Goal: Task Accomplishment & Management: Use online tool/utility

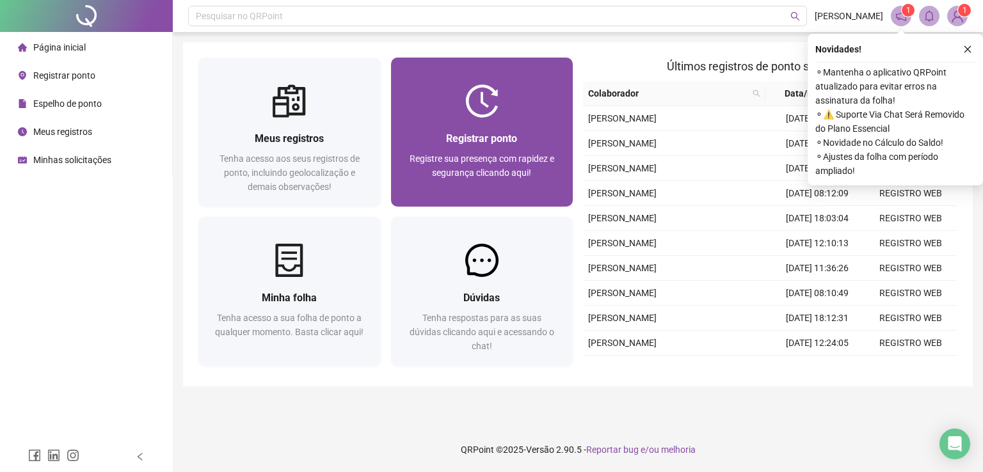
click at [477, 118] on div "Registrar ponto Registre sua presença com rapidez e segurança clicando aqui!" at bounding box center [482, 162] width 182 height 89
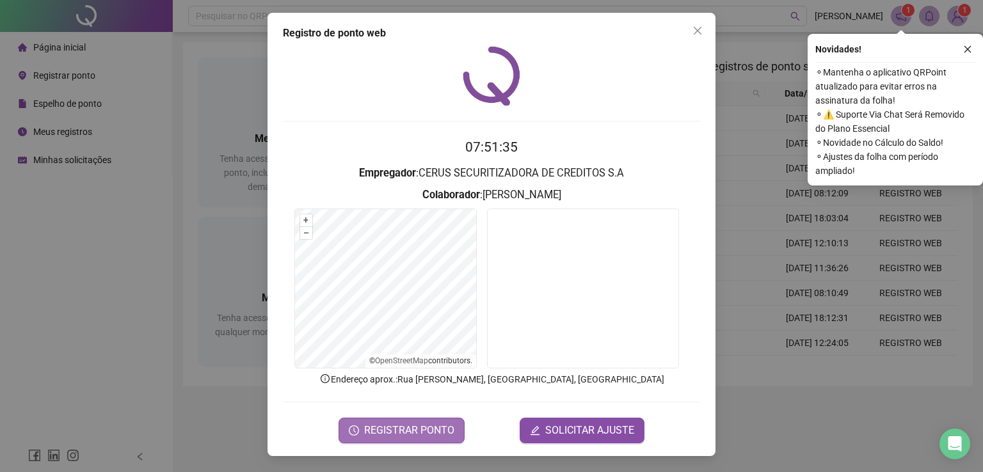
click at [432, 431] on span "REGISTRAR PONTO" at bounding box center [409, 430] width 90 height 15
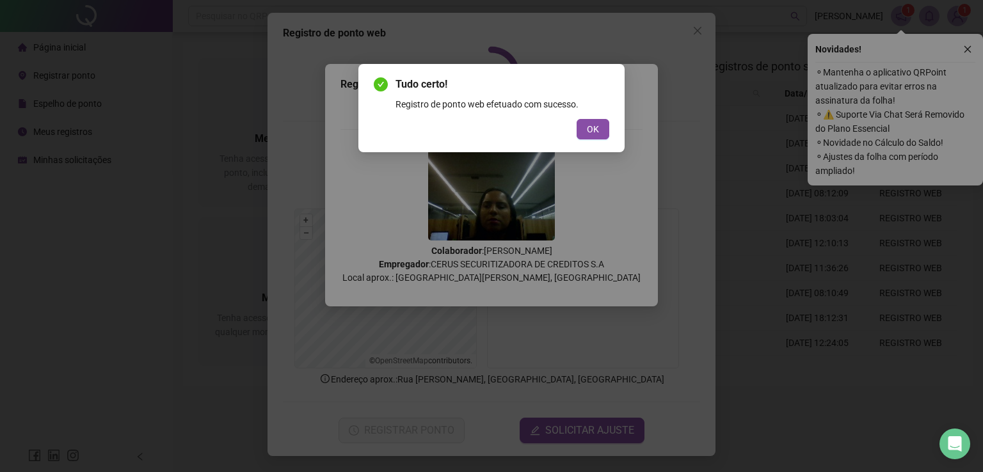
click at [599, 118] on div "Tudo certo! Registro de ponto web efetuado com sucesso. OK" at bounding box center [491, 108] width 235 height 63
